Goal: Task Accomplishment & Management: Use online tool/utility

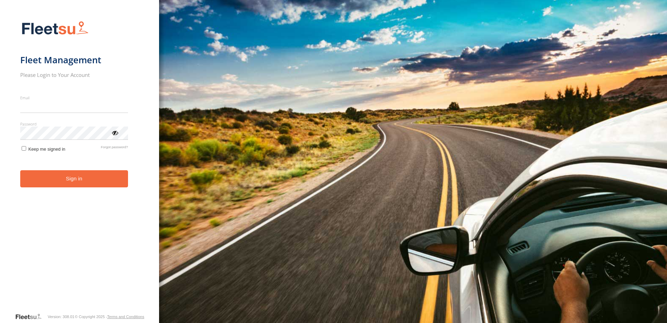
type input "**********"
click at [39, 185] on button "Sign in" at bounding box center [74, 178] width 108 height 17
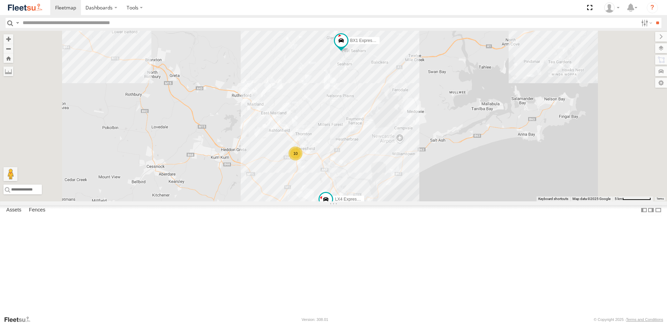
drag, startPoint x: 466, startPoint y: 88, endPoint x: 428, endPoint y: 120, distance: 50.0
click at [449, 124] on div "10 BX1 Express Ute 6 9 C3 Timber Truck LX4 Express Ute" at bounding box center [333, 116] width 667 height 170
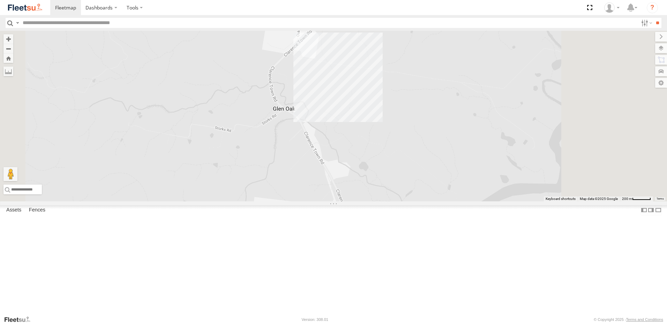
drag, startPoint x: 426, startPoint y: 120, endPoint x: 369, endPoint y: 220, distance: 114.7
click at [370, 201] on div "BX1 Express Ute C3 Timber Truck LX4 Express Ute" at bounding box center [333, 116] width 667 height 170
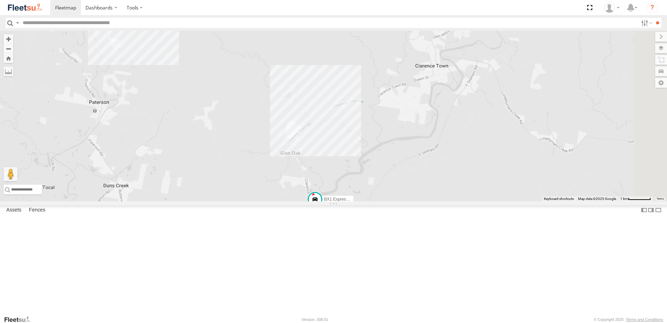
drag, startPoint x: 419, startPoint y: 207, endPoint x: 436, endPoint y: 112, distance: 96.8
click at [436, 117] on div "BX1 Express Ute C3 Timber Truck LX4 Express Ute" at bounding box center [333, 116] width 667 height 170
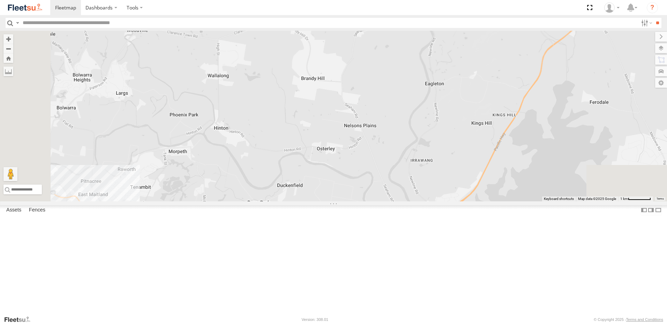
drag, startPoint x: 443, startPoint y: 142, endPoint x: 349, endPoint y: 226, distance: 126.3
click at [349, 201] on div "BX1 Express Ute C3 Timber Truck LX4 Express Ute" at bounding box center [333, 116] width 667 height 170
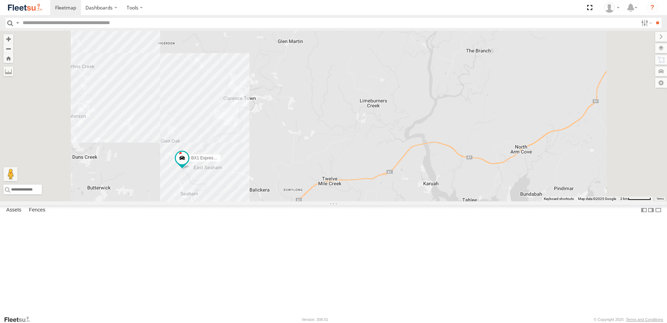
click at [414, 127] on div "BX1 Express Ute C3 Timber Truck LX4 Express Ute" at bounding box center [333, 116] width 667 height 170
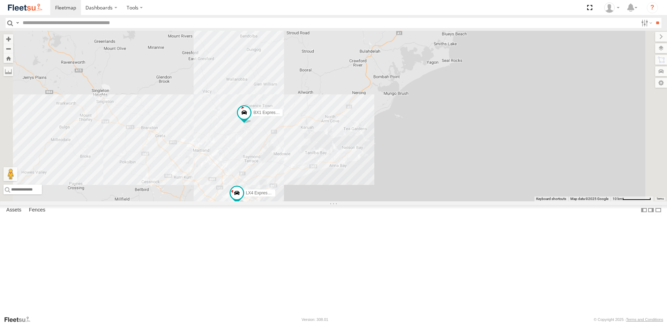
click at [397, 163] on div "BX1 Express Ute C3 Timber Truck LX4 Express Ute" at bounding box center [333, 116] width 667 height 170
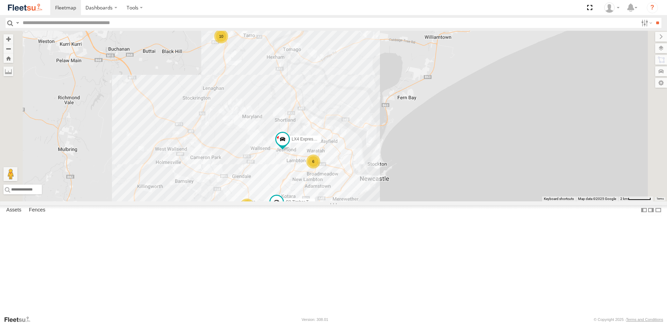
drag, startPoint x: 348, startPoint y: 235, endPoint x: 363, endPoint y: 202, distance: 35.9
click at [363, 201] on div "BX1 Express Ute C3 Timber Truck LX4 Express Ute 10 6 9" at bounding box center [333, 116] width 667 height 170
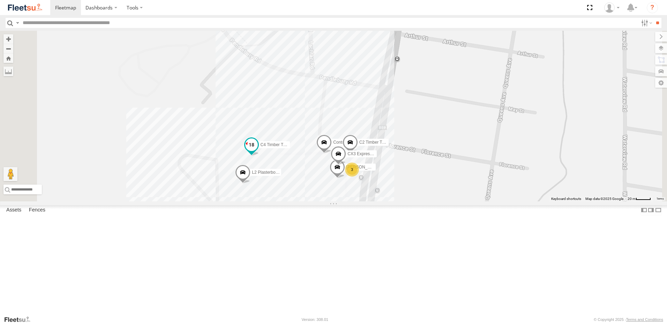
click at [258, 151] on span at bounding box center [251, 144] width 13 height 13
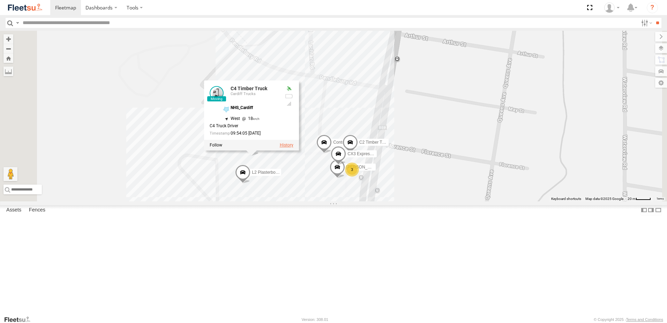
click at [294, 148] on label at bounding box center [287, 145] width 14 height 5
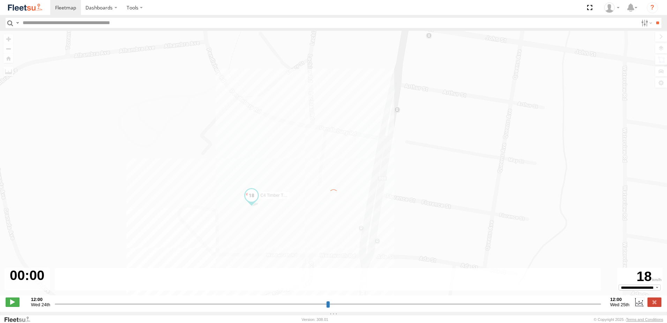
type input "**********"
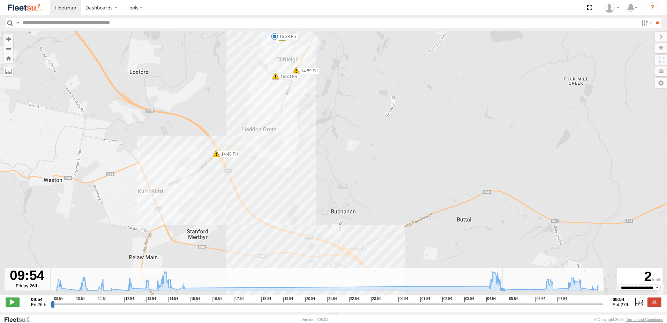
click at [502, 292] on icon at bounding box center [503, 290] width 6 height 6
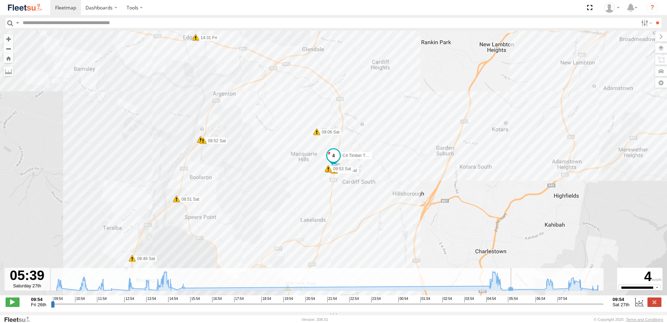
click at [522, 290] on icon at bounding box center [327, 280] width 549 height 19
click at [502, 290] on icon at bounding box center [501, 288] width 6 height 6
click at [501, 289] on icon at bounding box center [501, 286] width 6 height 6
click at [489, 288] on icon at bounding box center [490, 286] width 6 height 6
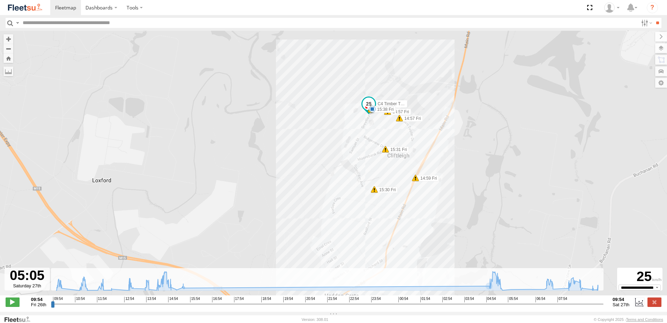
drag, startPoint x: 423, startPoint y: 233, endPoint x: 416, endPoint y: 191, distance: 42.1
click at [417, 192] on div "C4 Timber Truck 11:55 Fri 15:38 Fri 05:28 Sat 14:48 Fri 14:59 Fri 15:30 Fri 13:…" at bounding box center [333, 167] width 667 height 272
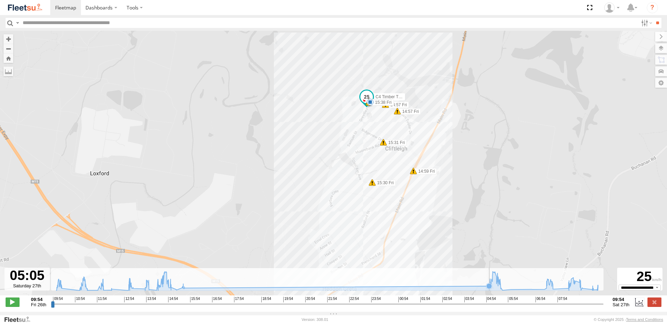
click at [480, 290] on icon at bounding box center [327, 280] width 549 height 19
click at [488, 288] on icon at bounding box center [490, 286] width 6 height 6
click at [195, 290] on icon at bounding box center [327, 280] width 549 height 19
click at [485, 289] on icon at bounding box center [327, 280] width 549 height 19
click at [504, 292] on icon at bounding box center [503, 290] width 6 height 6
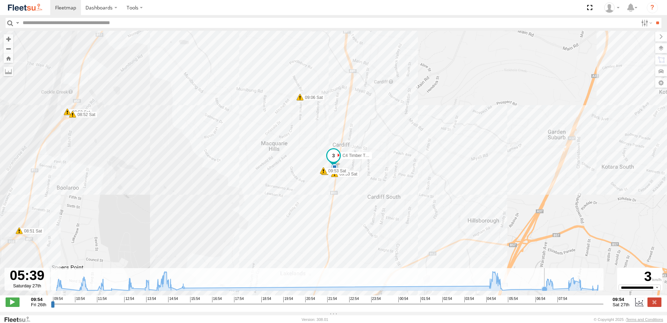
click at [545, 291] on icon at bounding box center [545, 289] width 6 height 6
click at [555, 291] on icon at bounding box center [553, 289] width 6 height 6
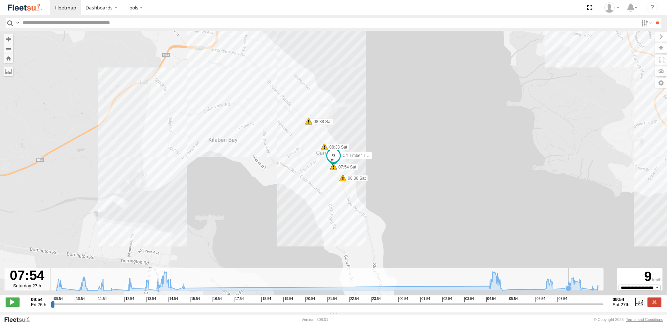
click at [568, 291] on icon at bounding box center [569, 288] width 6 height 6
click at [587, 290] on icon at bounding box center [327, 280] width 549 height 19
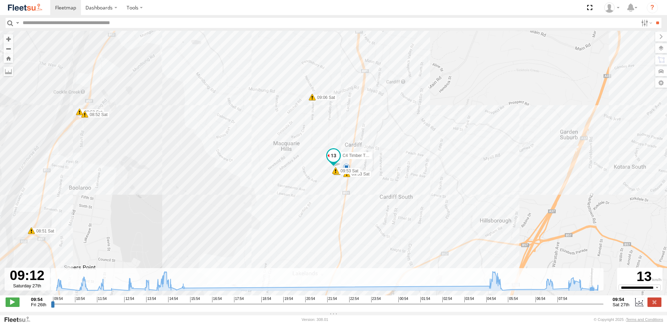
click at [591, 291] on icon at bounding box center [593, 289] width 6 height 6
click at [592, 292] on icon at bounding box center [593, 289] width 6 height 6
click at [603, 290] on rect at bounding box center [327, 279] width 553 height 23
click at [656, 306] on label at bounding box center [655, 301] width 14 height 9
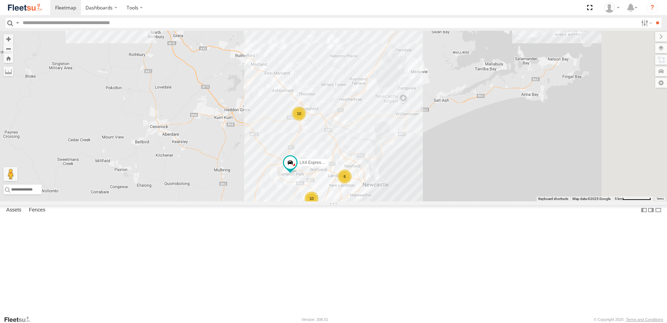
drag, startPoint x: 437, startPoint y: 98, endPoint x: 387, endPoint y: 213, distance: 125.0
click at [390, 201] on div "10 6 10 LX4 Express Ute" at bounding box center [333, 116] width 667 height 170
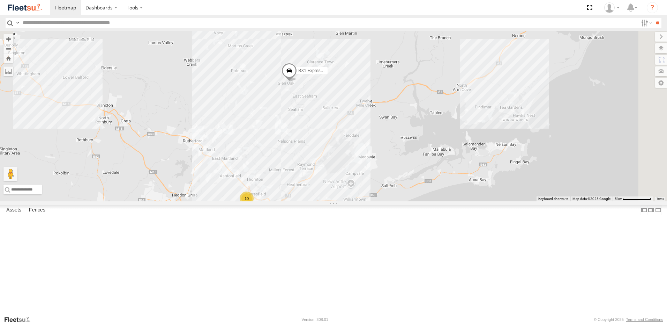
drag, startPoint x: 435, startPoint y: 190, endPoint x: 407, endPoint y: 228, distance: 47.1
click at [409, 201] on div "10 6 10 LX4 Express Ute BX1 Express Ute" at bounding box center [333, 116] width 667 height 170
drag, startPoint x: 386, startPoint y: 175, endPoint x: 403, endPoint y: 138, distance: 40.3
click at [403, 138] on div "10 6 10 LX4 Express Ute BX1 Express Ute" at bounding box center [333, 116] width 667 height 170
